Goal: Task Accomplishment & Management: Manage account settings

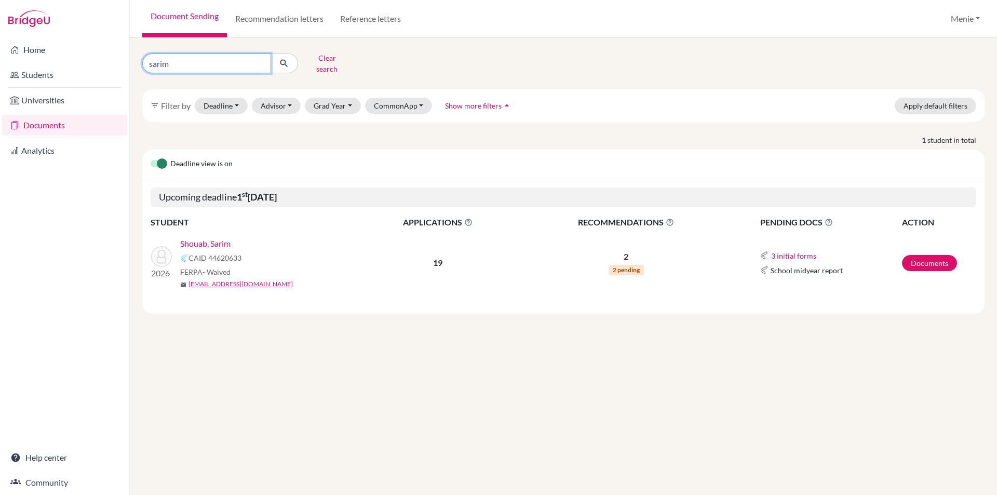
drag, startPoint x: 210, startPoint y: 59, endPoint x: 0, endPoint y: 66, distance: 209.9
click at [0, 66] on div "Home Students Universities Documents Analytics Help center Community Document S…" at bounding box center [498, 247] width 997 height 495
type input "gyan"
click button "submit" at bounding box center [285, 63] width 28 height 20
click at [931, 255] on link "Documents" at bounding box center [929, 263] width 55 height 16
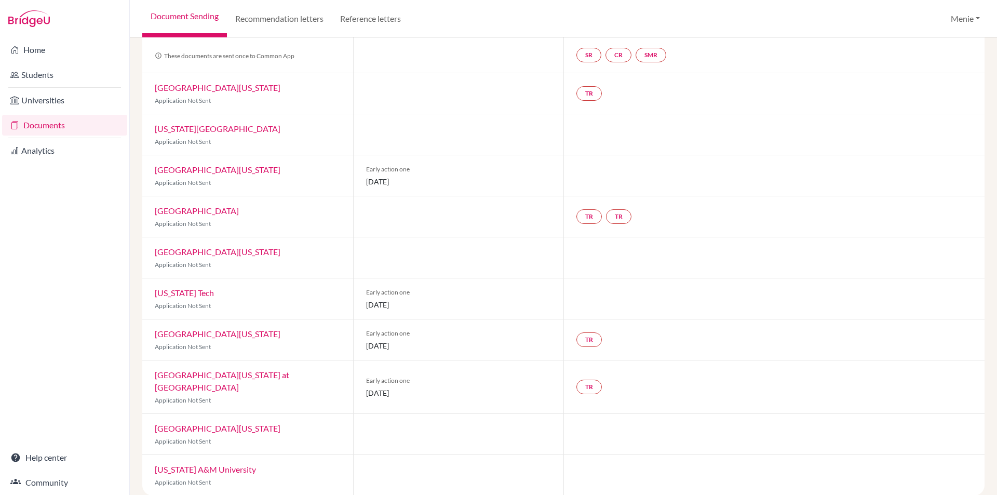
scroll to position [91, 0]
click at [37, 75] on link "Students" at bounding box center [64, 74] width 125 height 21
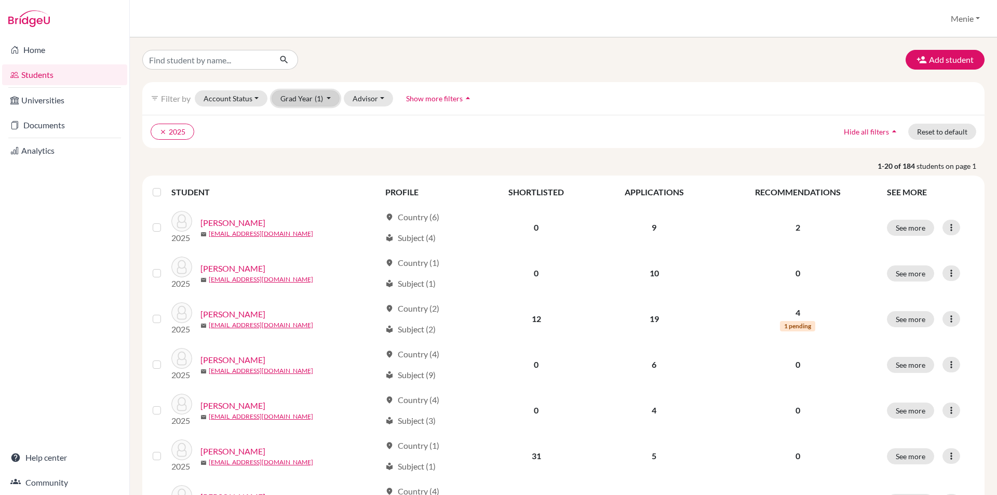
click at [299, 95] on button "Grad Year (1)" at bounding box center [306, 98] width 69 height 16
click at [295, 137] on span "2026" at bounding box center [294, 137] width 19 height 12
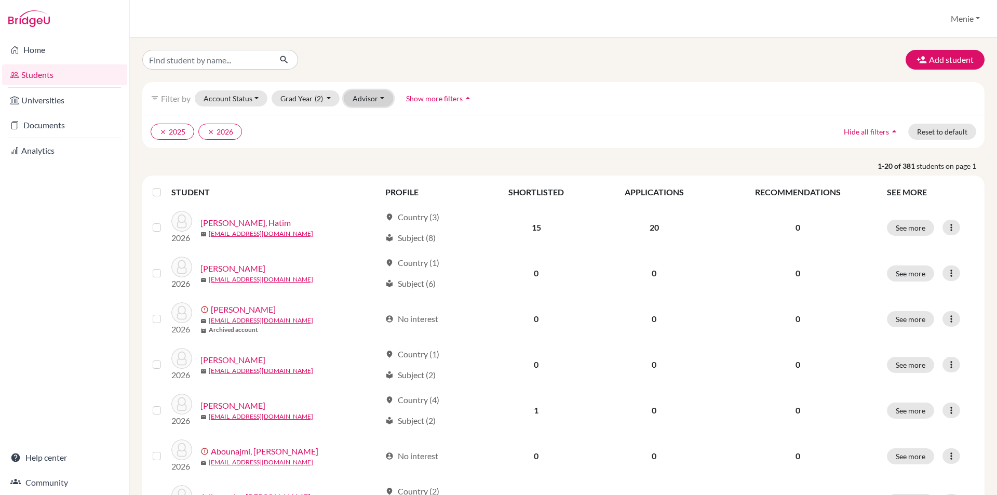
click at [367, 98] on button "Advisor" at bounding box center [368, 98] width 49 height 16
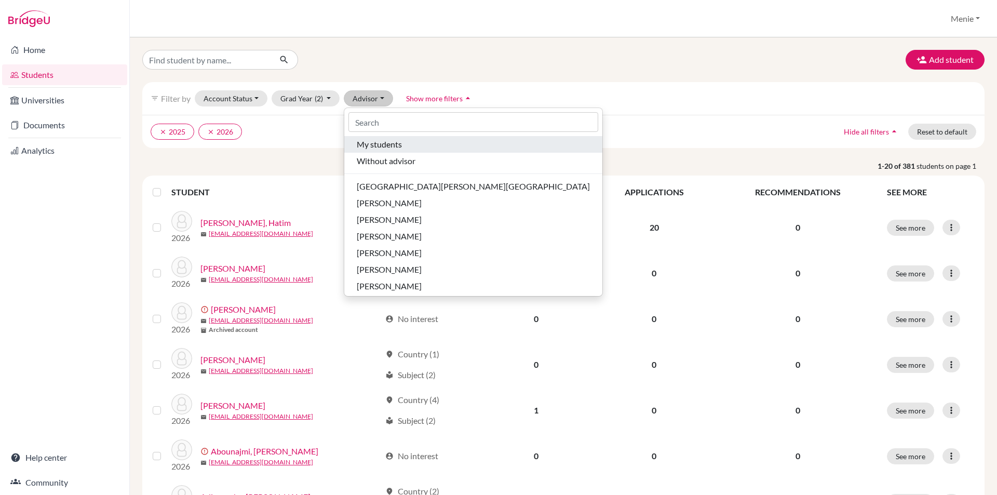
drag, startPoint x: 393, startPoint y: 144, endPoint x: 376, endPoint y: 141, distance: 17.0
click at [391, 143] on span "My students" at bounding box center [379, 144] width 45 height 12
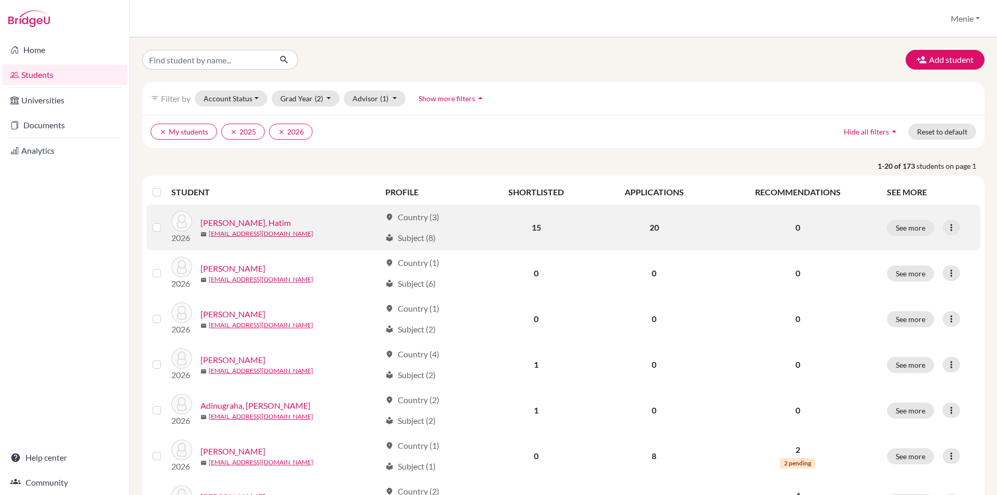
click at [204, 222] on link "Aamir, Hatim" at bounding box center [245, 223] width 90 height 12
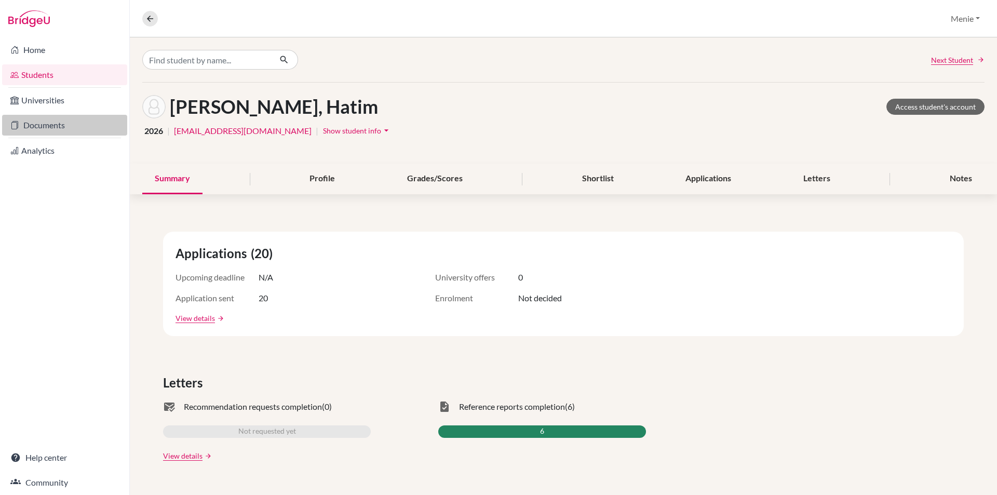
click at [44, 126] on link "Documents" at bounding box center [64, 125] width 125 height 21
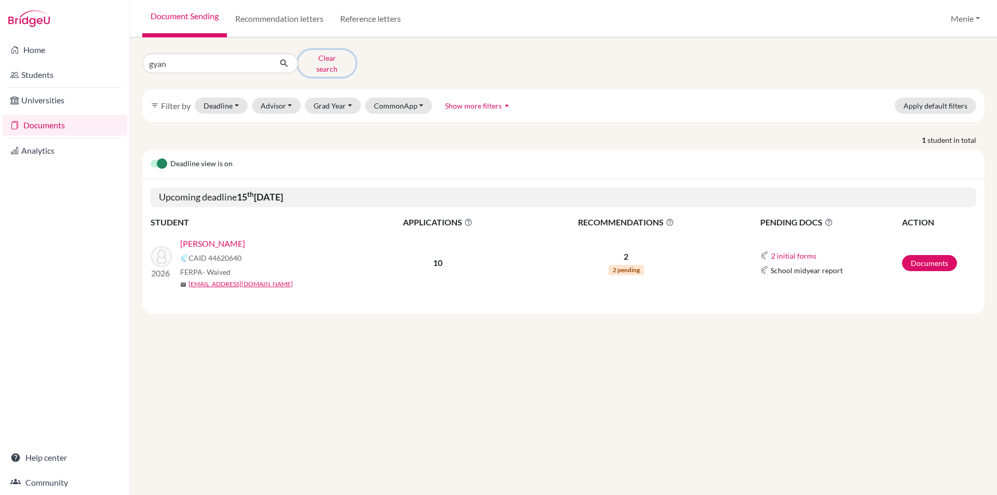
click at [338, 57] on button "Clear search" at bounding box center [327, 63] width 58 height 27
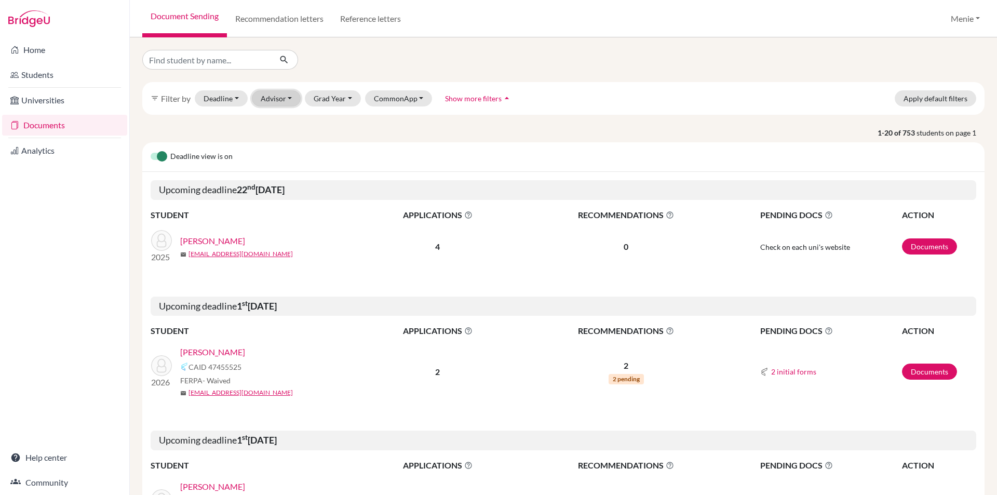
click at [276, 100] on button "Advisor" at bounding box center [276, 98] width 49 height 16
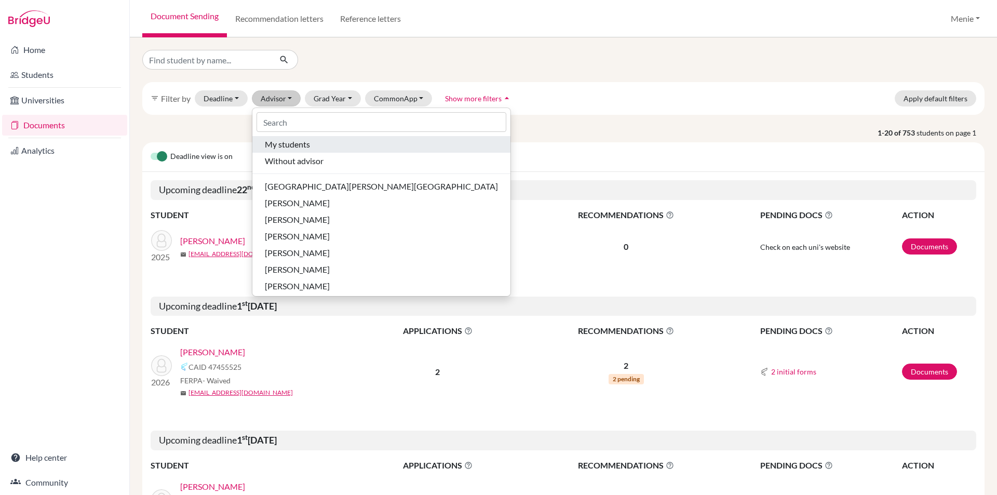
click at [281, 142] on span "My students" at bounding box center [287, 144] width 45 height 12
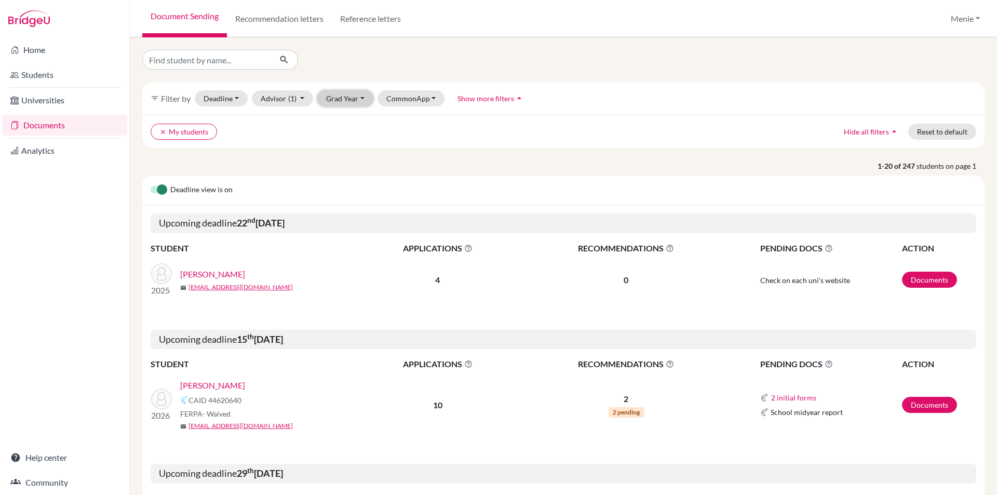
click at [327, 99] on button "Grad Year" at bounding box center [345, 98] width 56 height 16
click at [336, 139] on span "2026" at bounding box center [339, 137] width 19 height 12
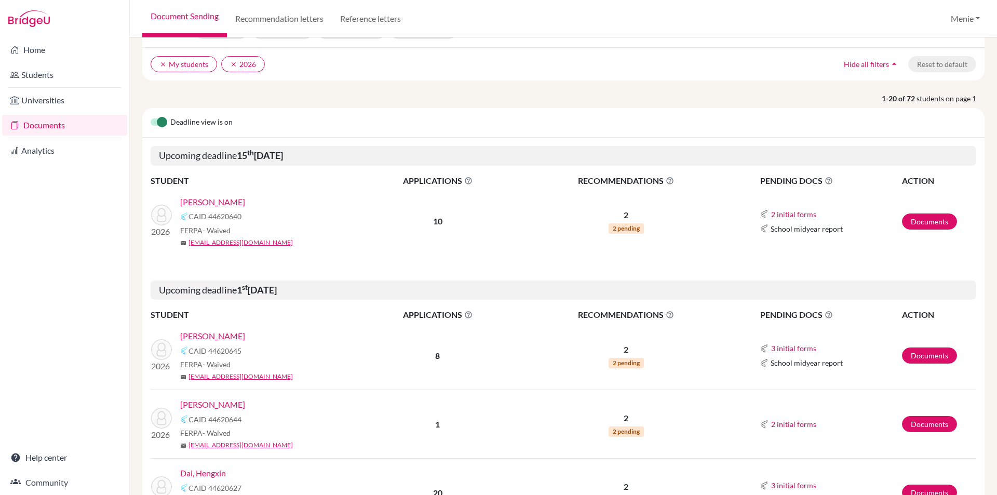
scroll to position [156, 0]
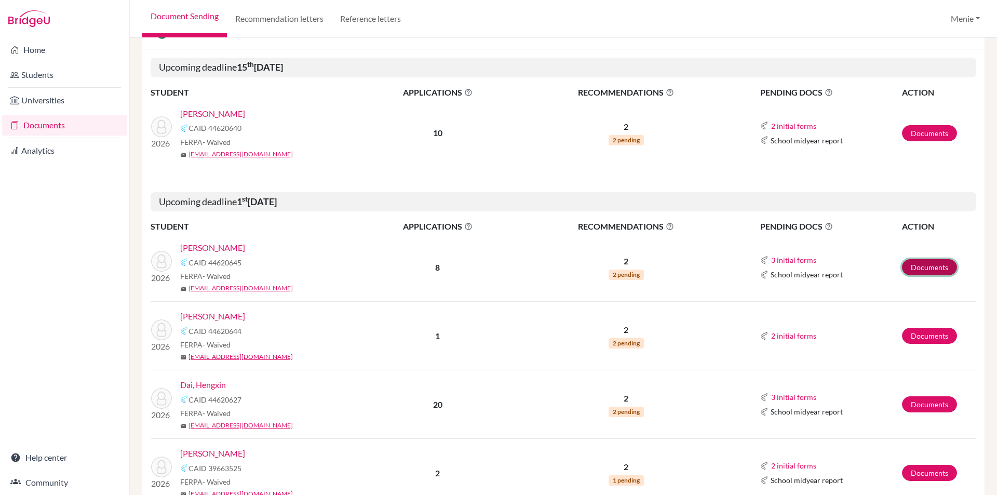
click at [913, 267] on link "Documents" at bounding box center [929, 267] width 55 height 16
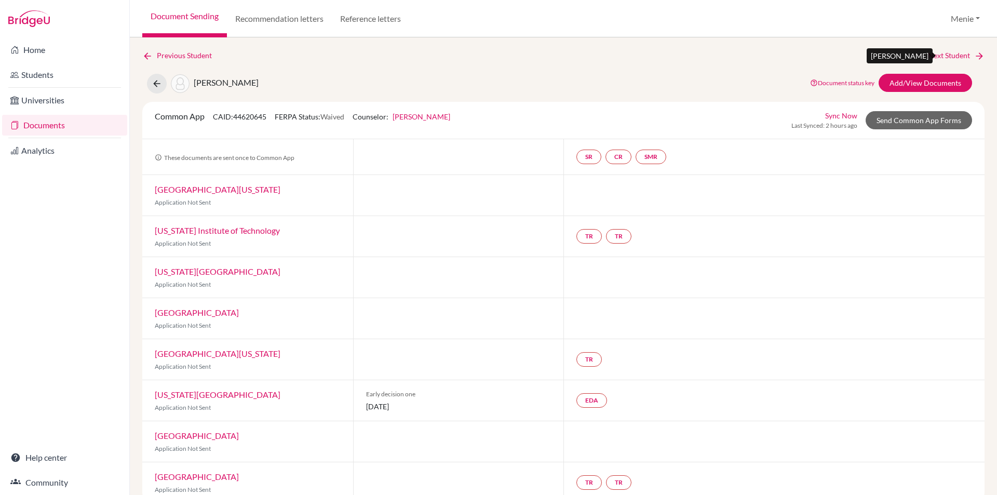
click at [956, 57] on link "Next Student" at bounding box center [956, 55] width 57 height 11
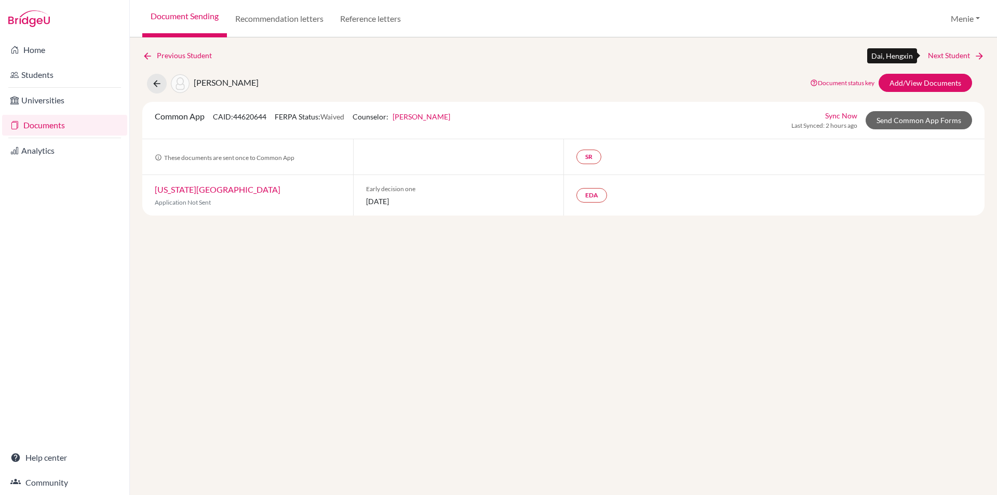
click at [956, 57] on link "Next Student" at bounding box center [956, 55] width 57 height 11
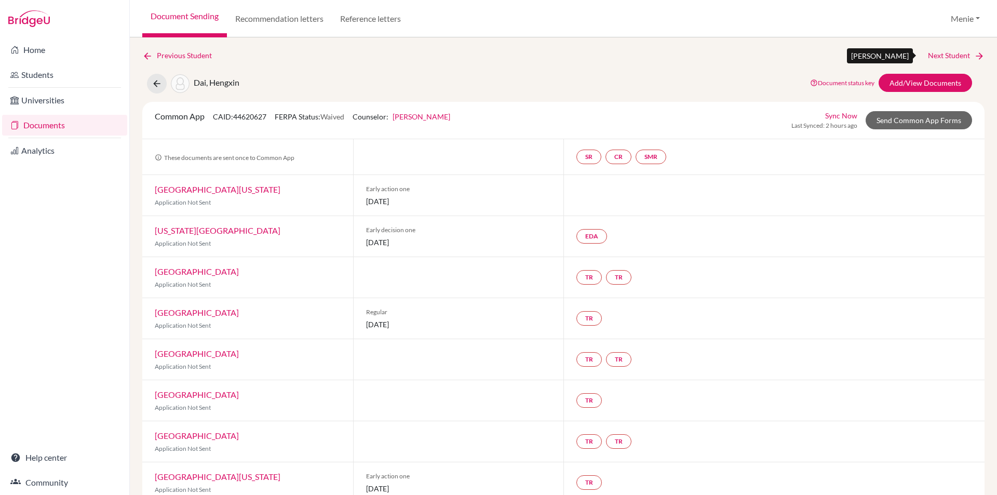
click at [936, 56] on link "Next Student" at bounding box center [956, 55] width 57 height 11
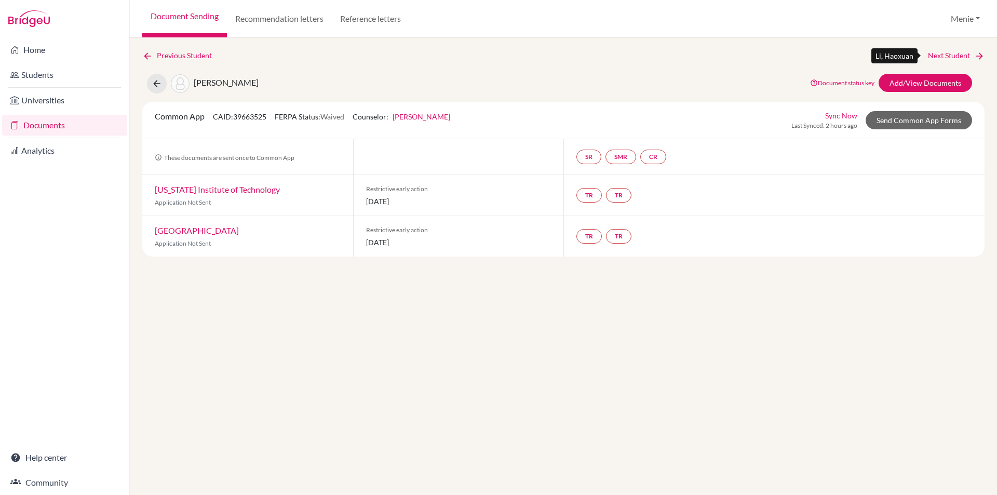
click at [946, 52] on link "Next Student" at bounding box center [956, 55] width 57 height 11
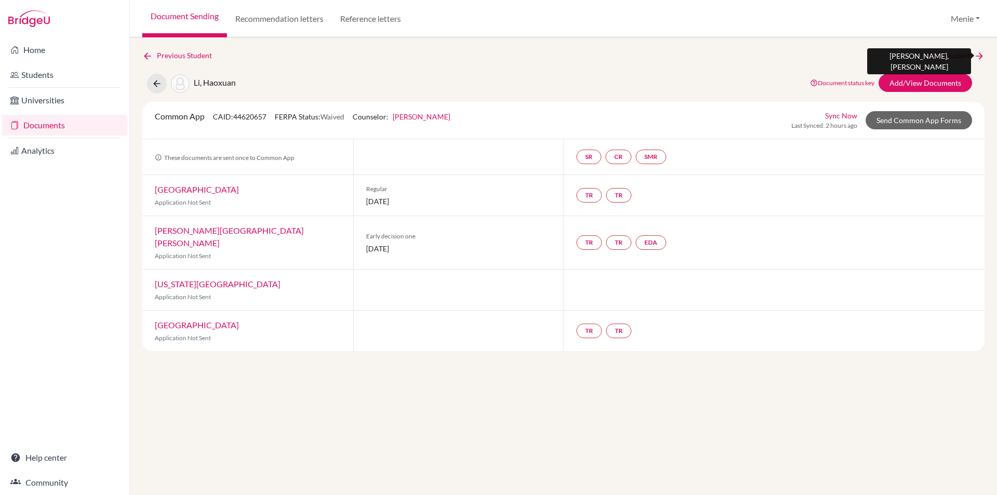
click at [949, 55] on link "Next Student" at bounding box center [956, 55] width 57 height 11
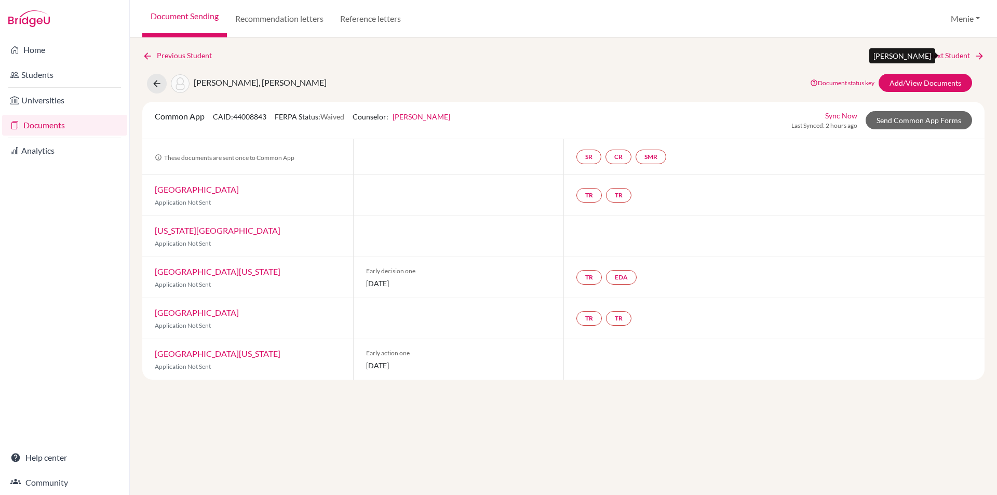
click at [947, 53] on link "Next Student" at bounding box center [956, 55] width 57 height 11
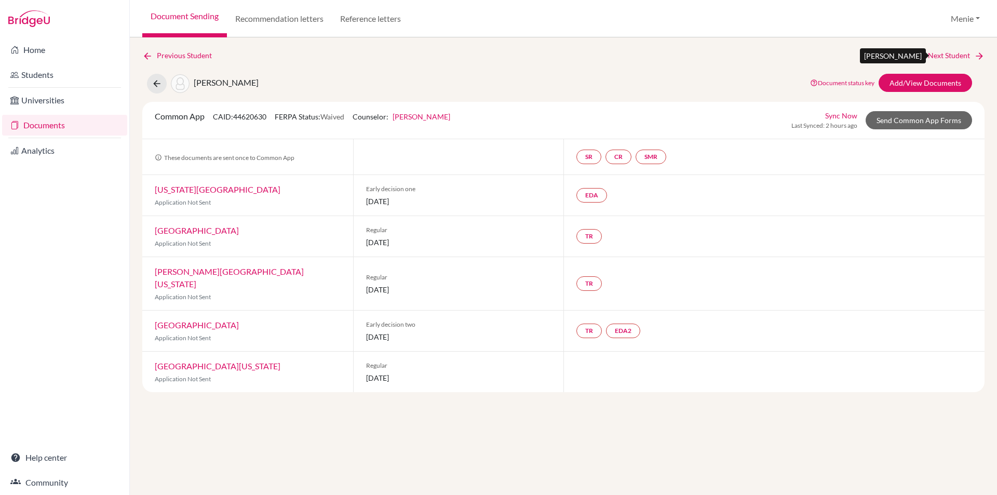
click at [964, 57] on link "Next Student" at bounding box center [956, 55] width 57 height 11
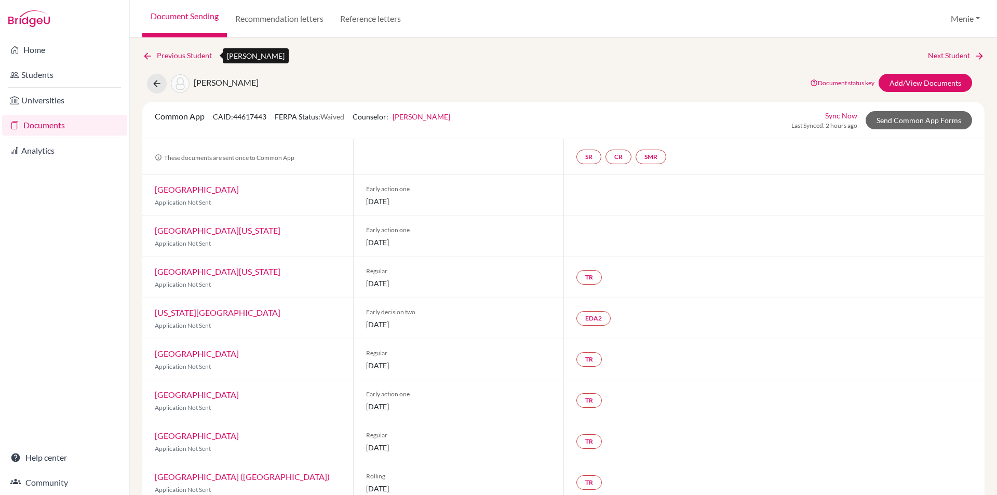
click at [152, 52] on icon at bounding box center [147, 56] width 10 height 10
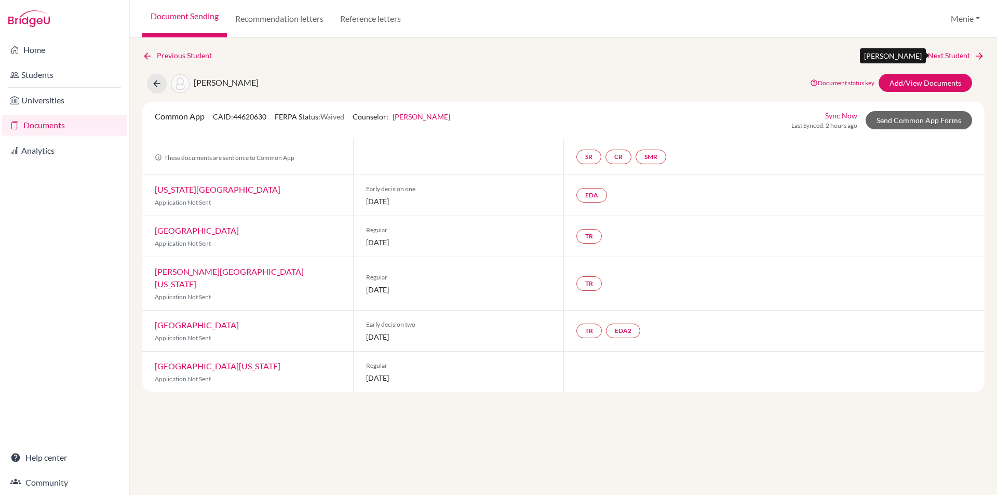
click at [960, 53] on link "Next Student" at bounding box center [956, 55] width 57 height 11
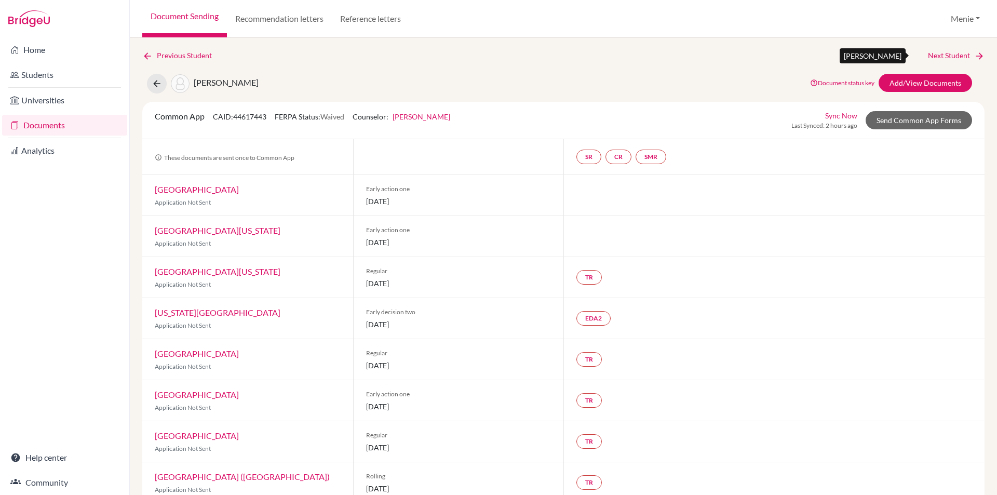
click at [943, 53] on link "Next Student" at bounding box center [956, 55] width 57 height 11
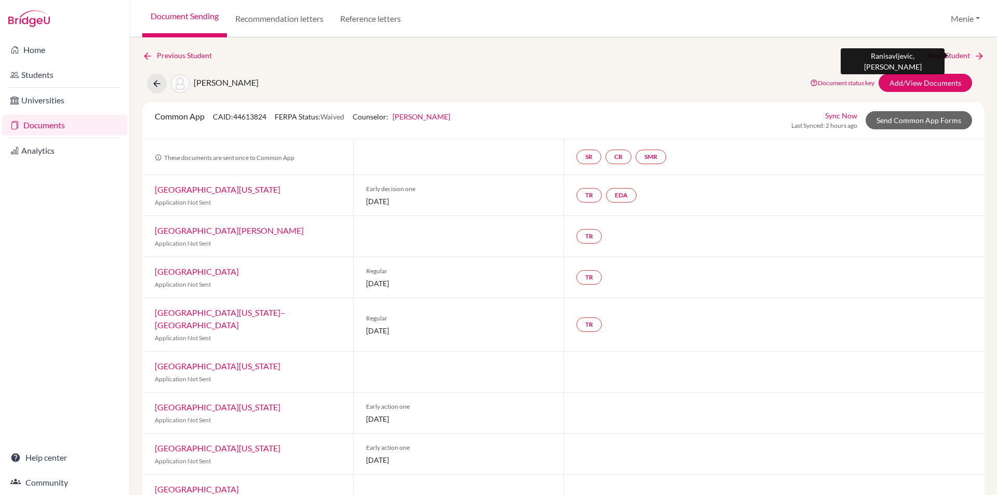
click at [940, 50] on link "Next Student" at bounding box center [956, 55] width 57 height 11
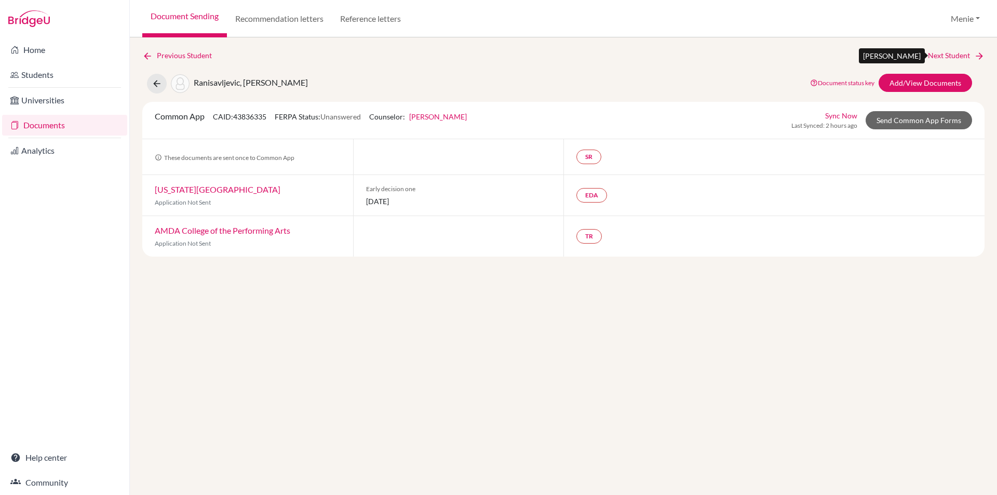
click at [953, 55] on link "Next Student" at bounding box center [956, 55] width 57 height 11
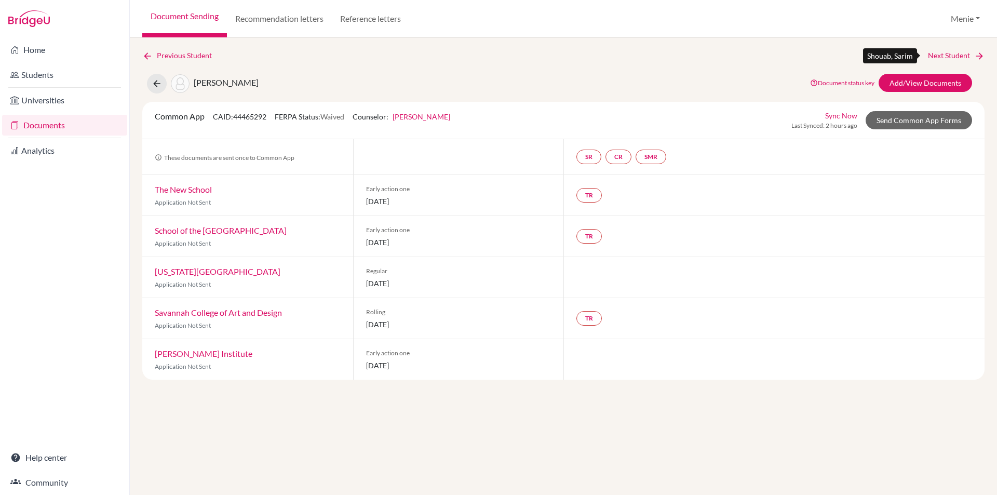
click at [957, 56] on link "Next Student" at bounding box center [956, 55] width 57 height 11
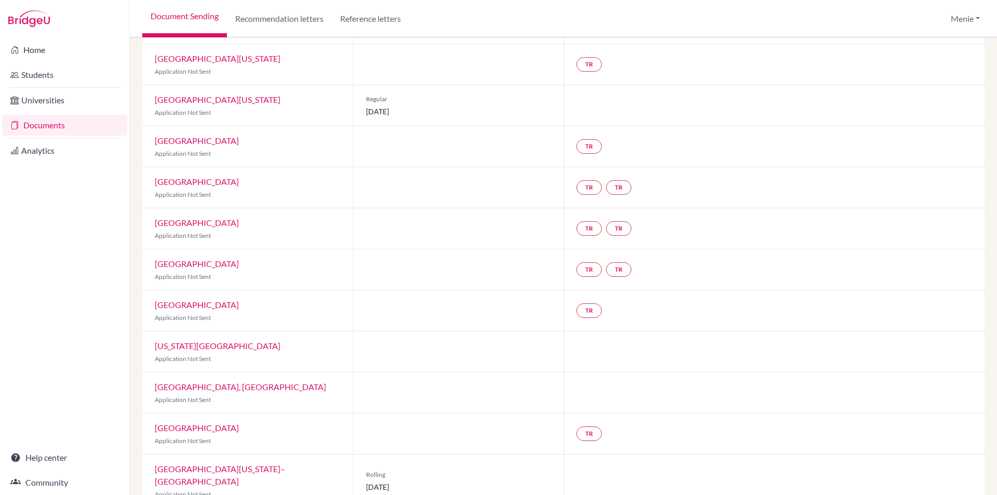
scroll to position [4, 0]
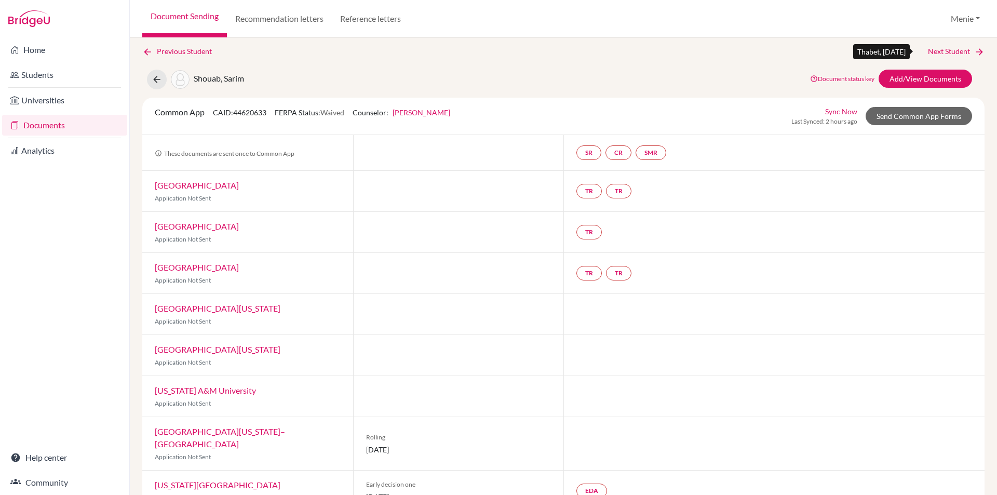
click at [956, 50] on link "Next Student" at bounding box center [956, 51] width 57 height 11
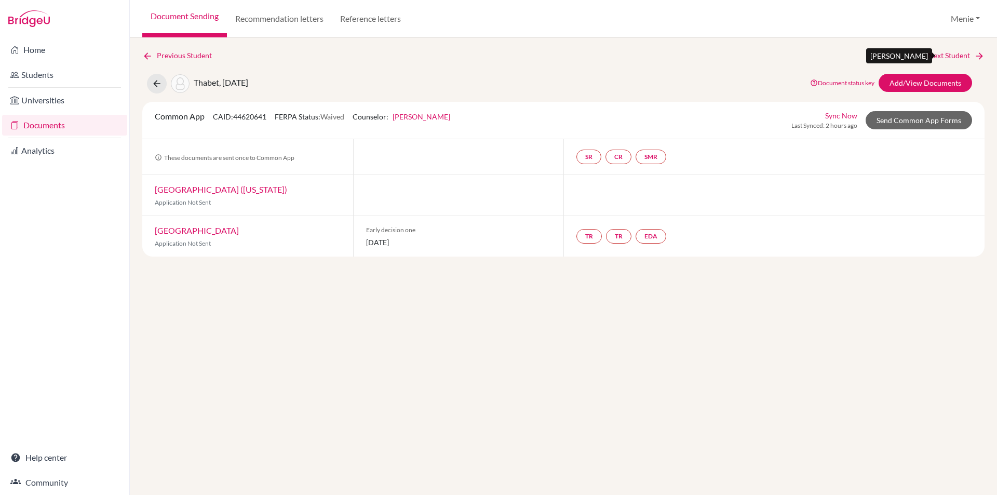
click at [947, 53] on link "Next Student" at bounding box center [956, 55] width 57 height 11
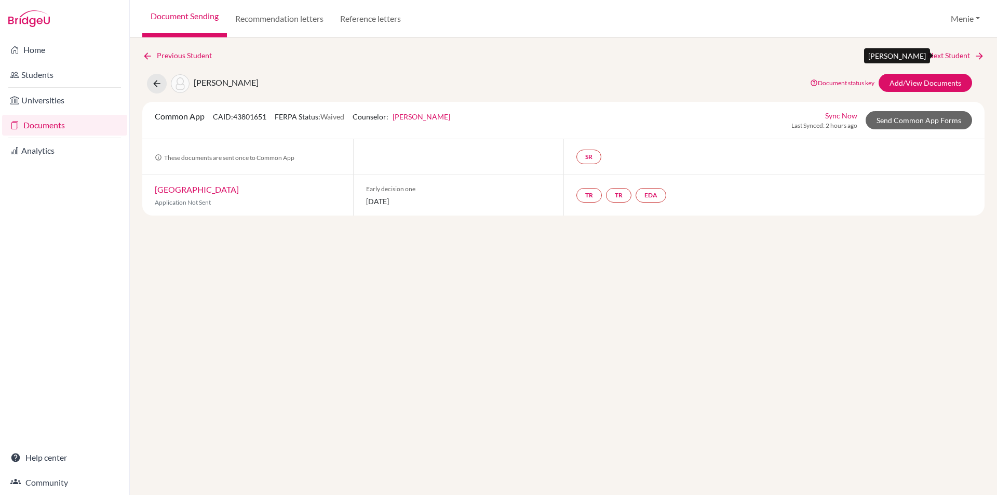
click at [946, 55] on link "Next Student" at bounding box center [956, 55] width 57 height 11
